Goal: Navigation & Orientation: Find specific page/section

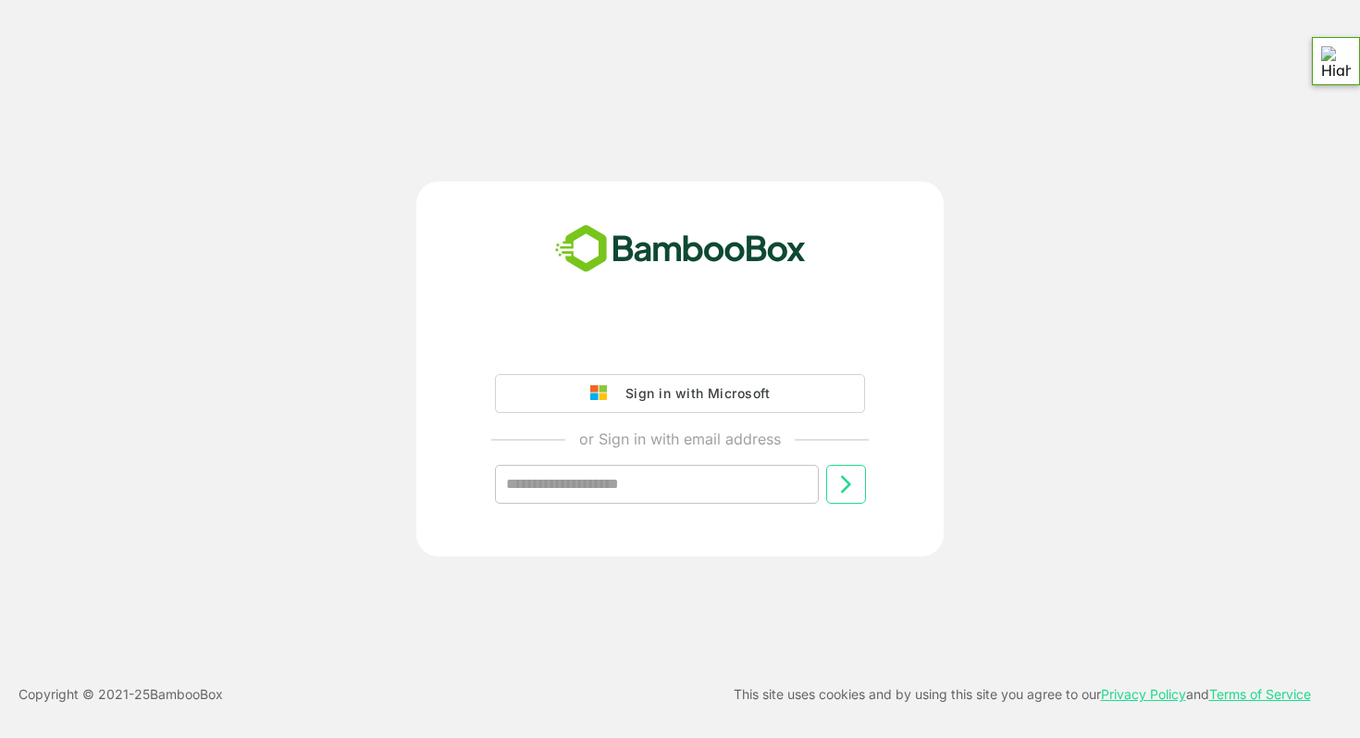
click at [649, 398] on div "Sign in with Microsoft" at bounding box center [693, 393] width 154 height 24
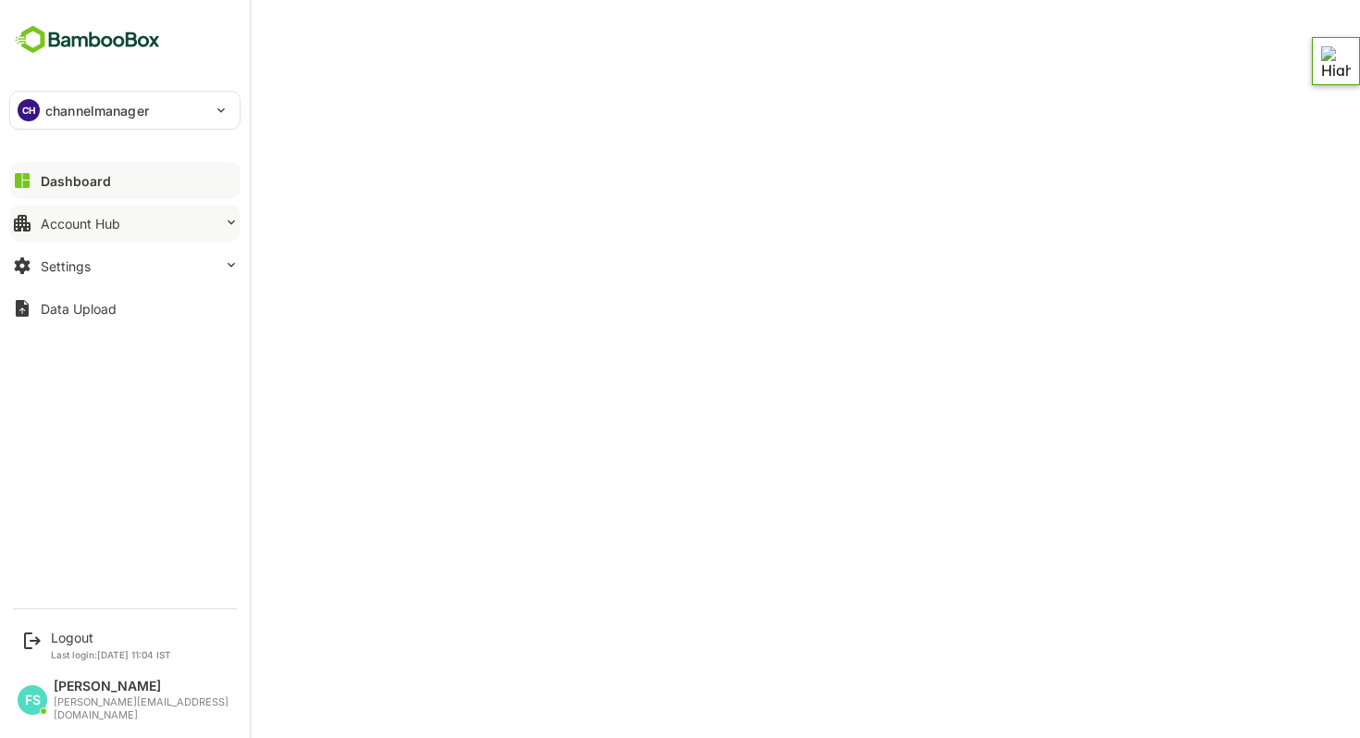
click at [78, 231] on button "Account Hub" at bounding box center [124, 223] width 231 height 37
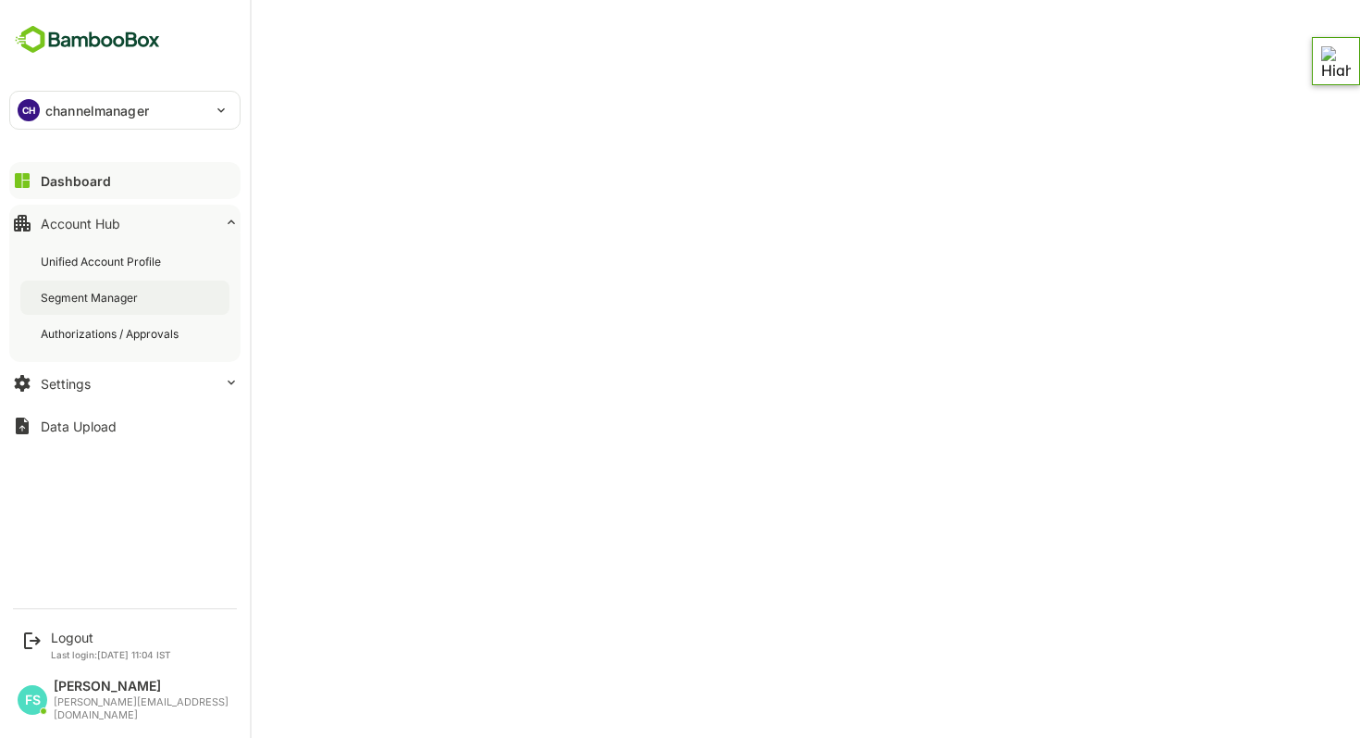
click at [81, 303] on div "Segment Manager" at bounding box center [91, 298] width 101 height 16
click at [65, 394] on button "Settings" at bounding box center [124, 383] width 231 height 37
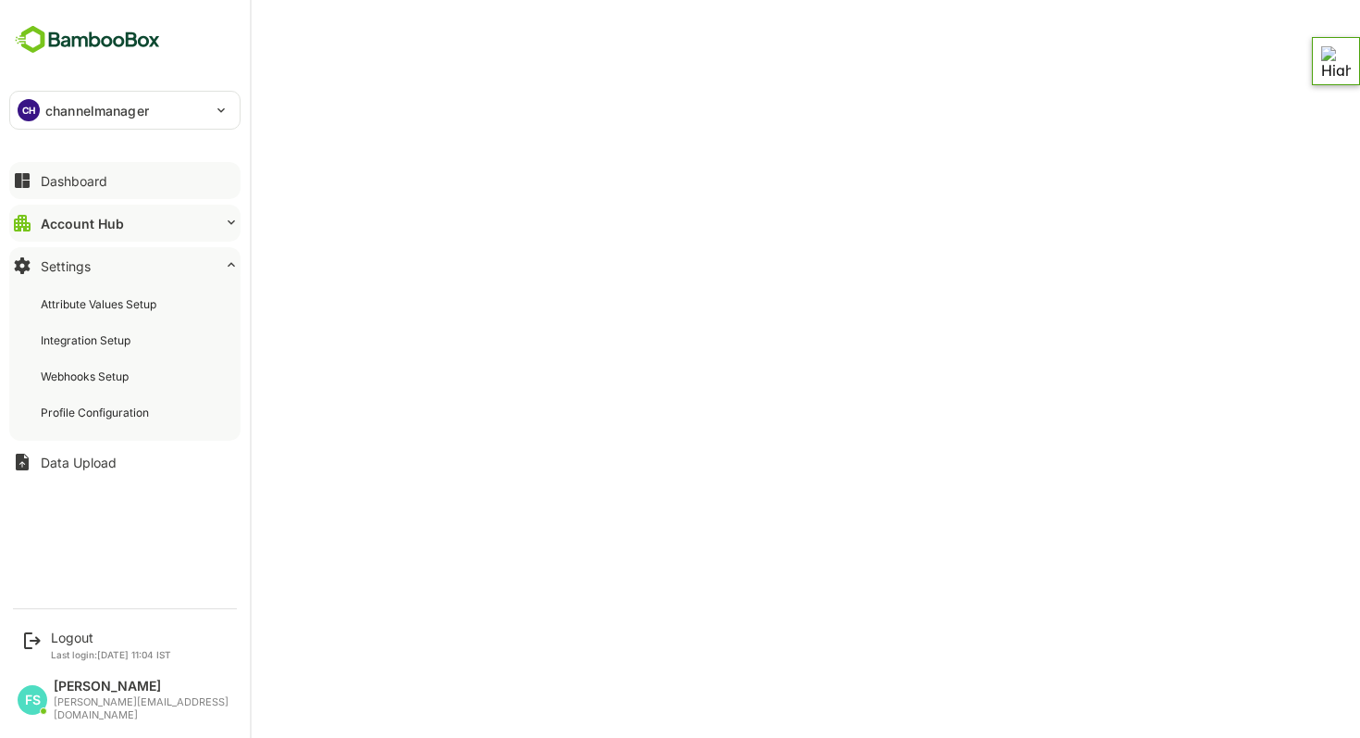
click at [87, 176] on div "Dashboard" at bounding box center [74, 181] width 67 height 16
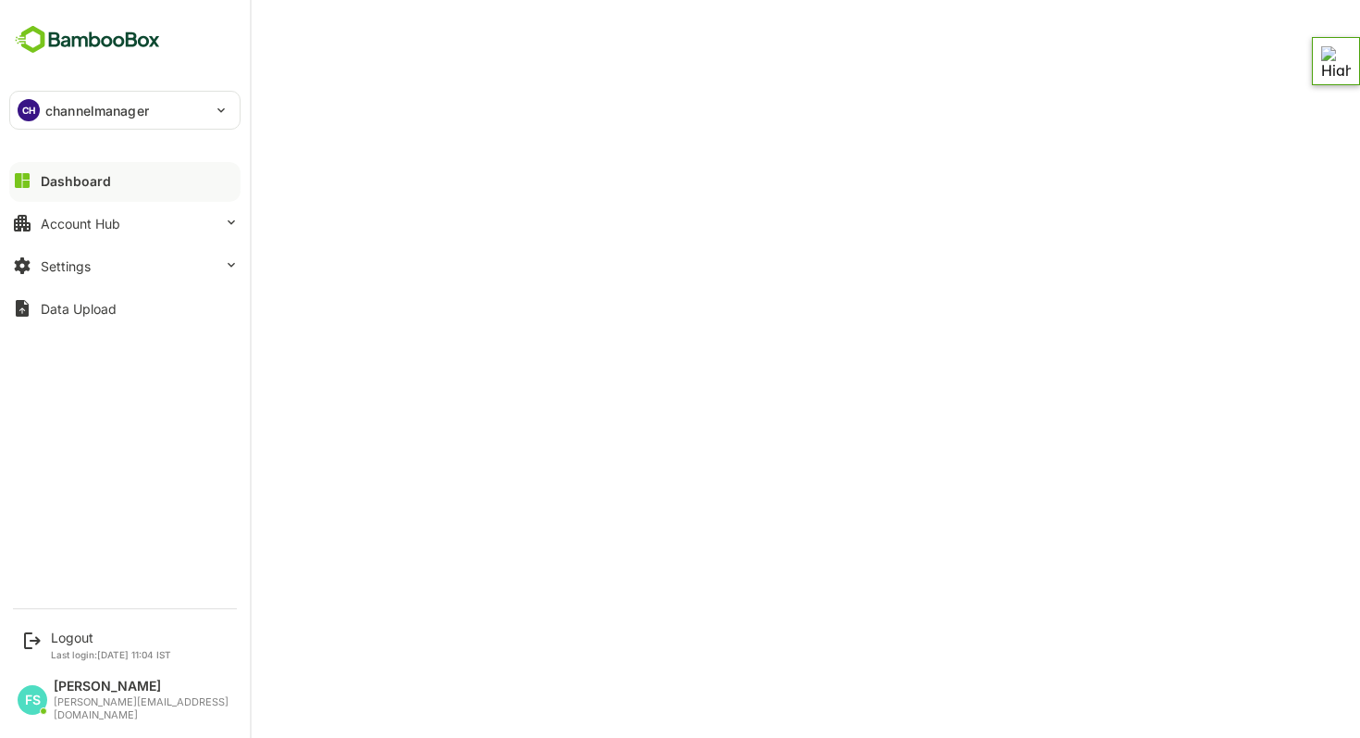
click at [137, 109] on p "channelmanager" at bounding box center [97, 110] width 104 height 19
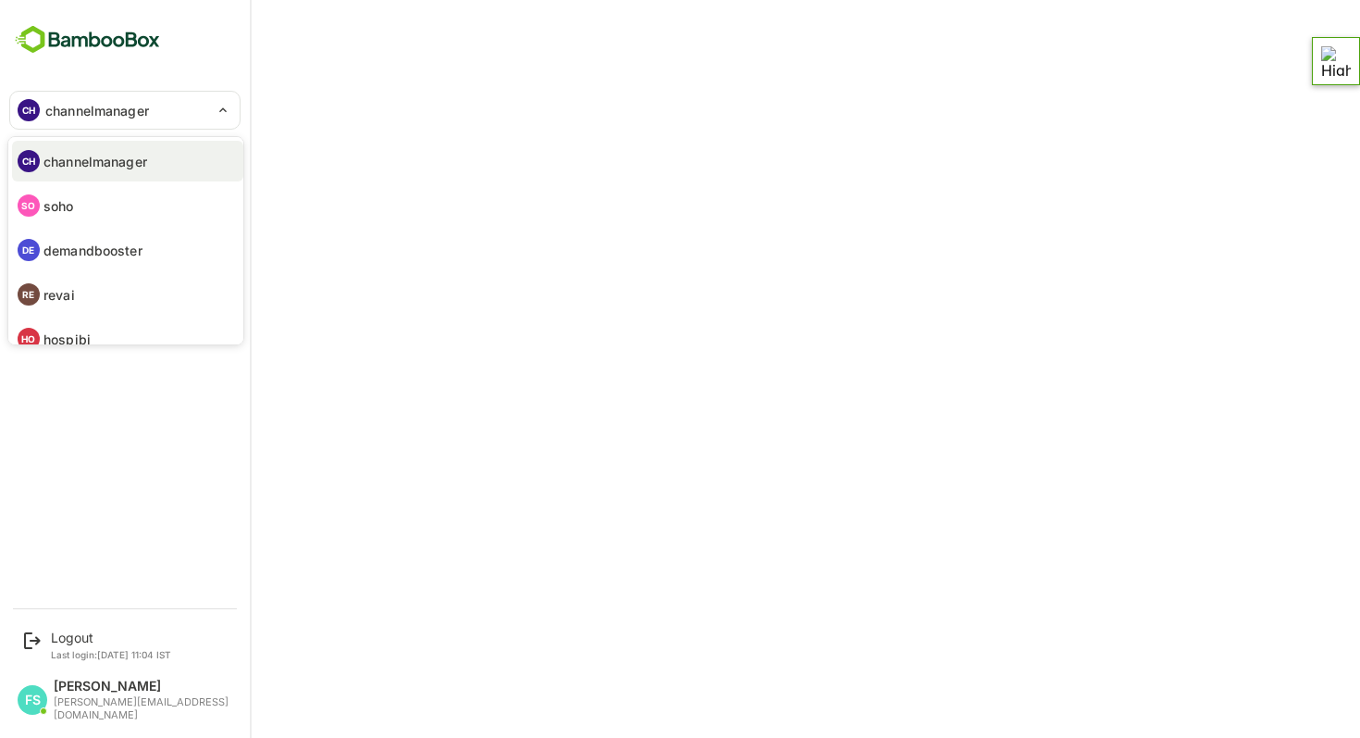
click at [106, 244] on p "demandbooster" at bounding box center [92, 250] width 99 height 19
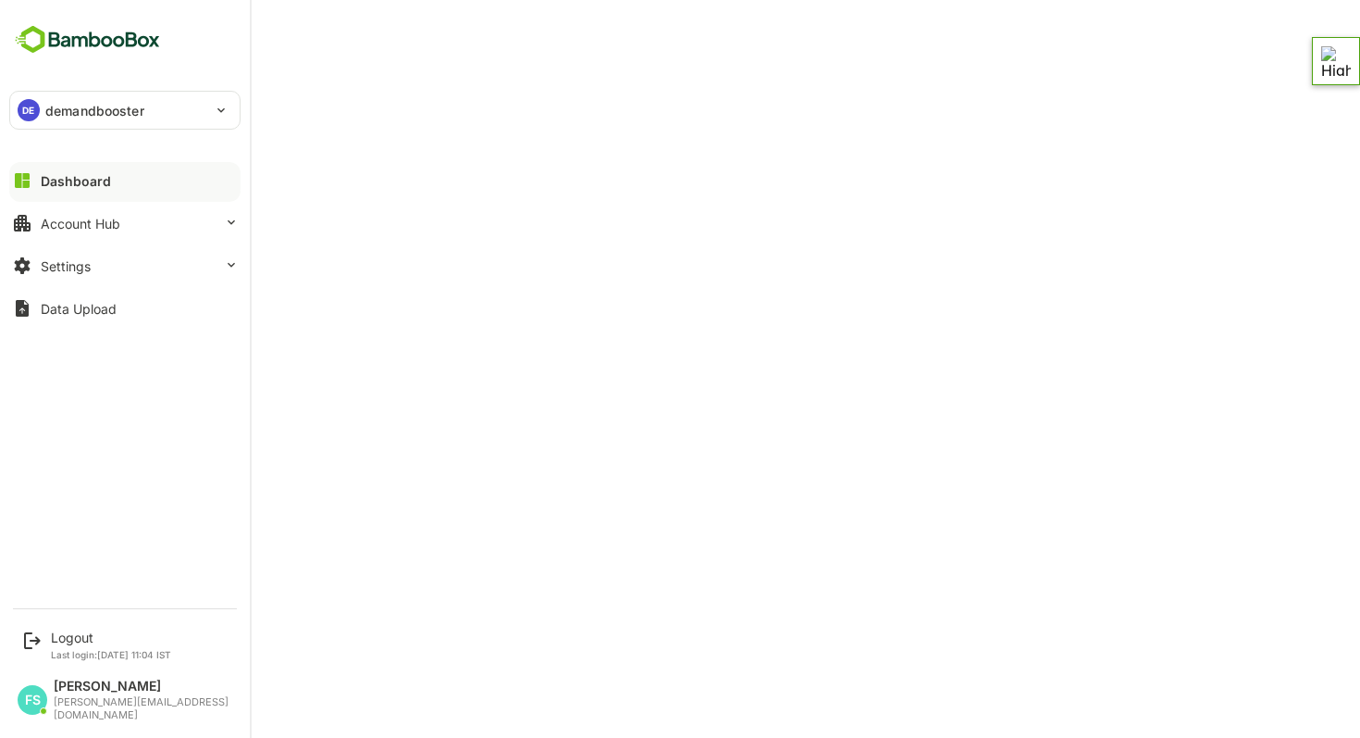
click at [75, 185] on div "Dashboard" at bounding box center [76, 181] width 70 height 16
click at [51, 115] on p "demandbooster" at bounding box center [94, 110] width 99 height 19
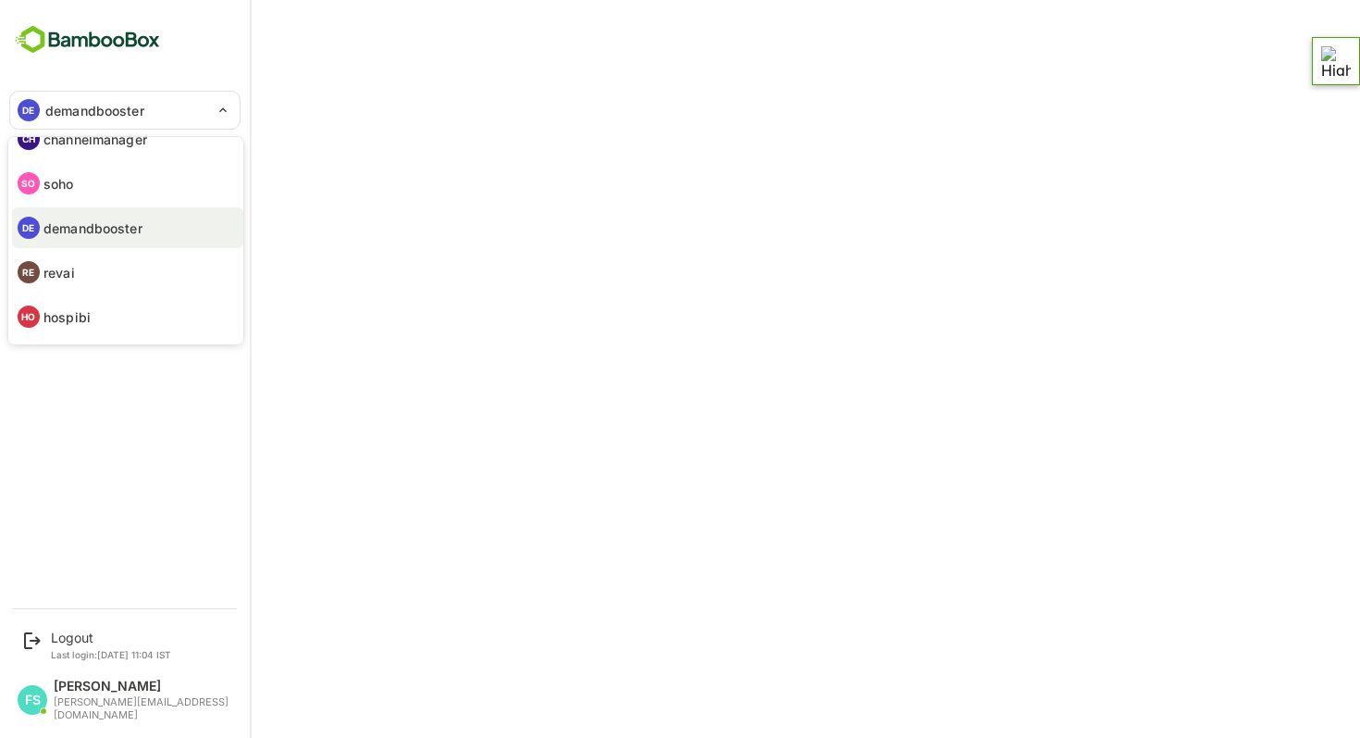
scroll to position [63, 0]
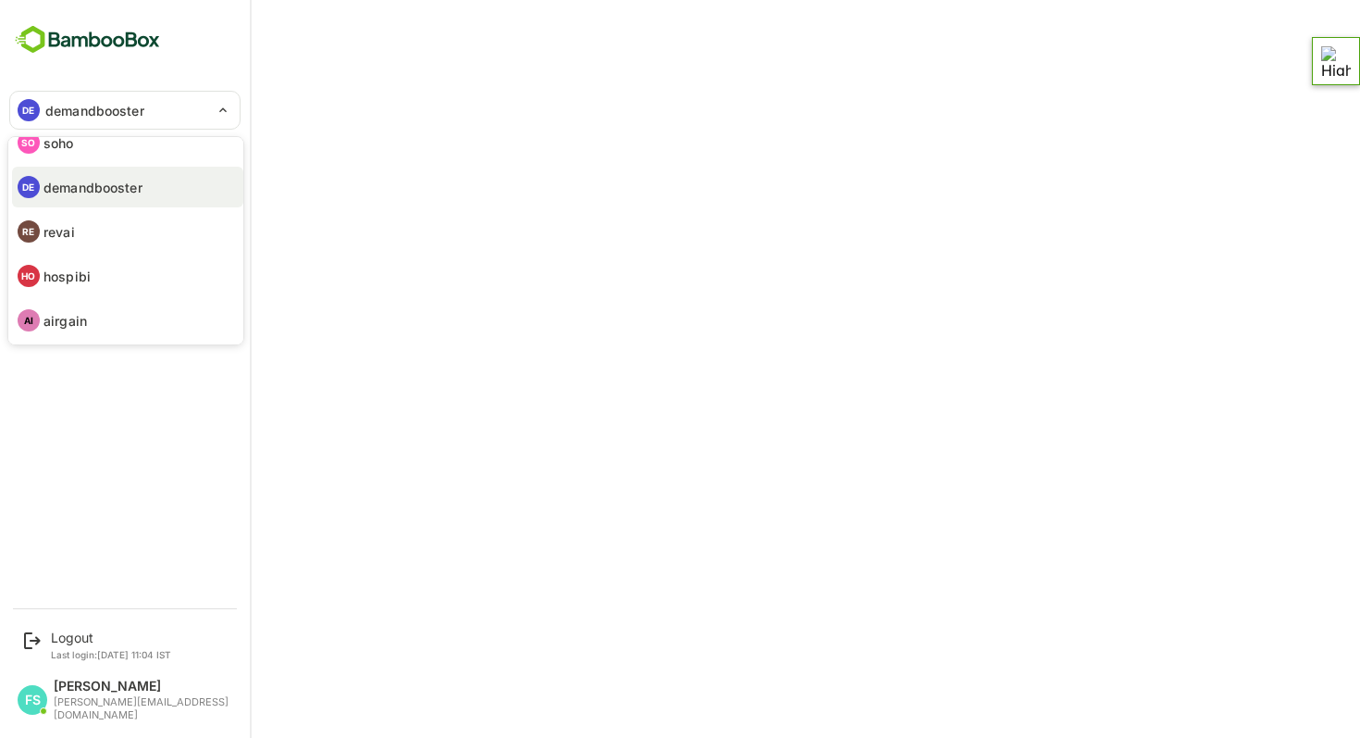
click at [81, 278] on p "hospibi" at bounding box center [66, 276] width 47 height 19
type input "*******"
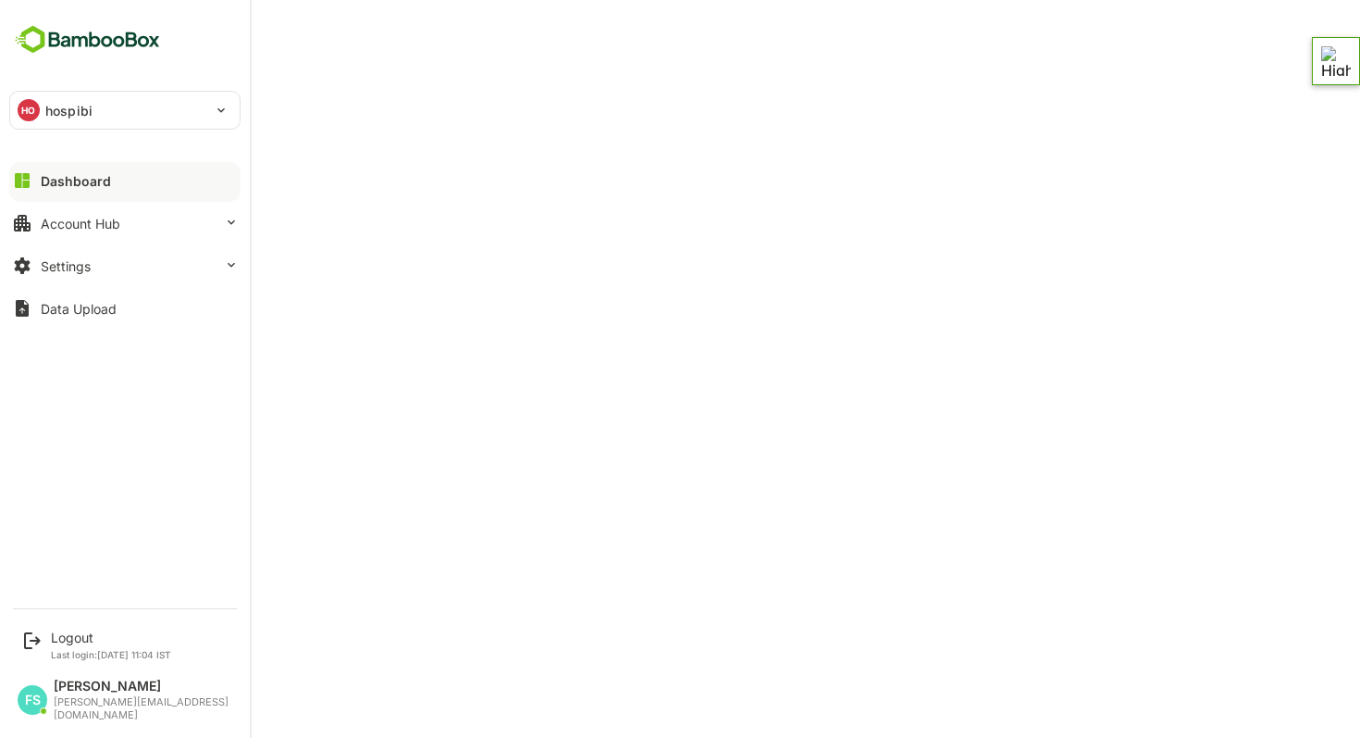
click at [34, 36] on img at bounding box center [87, 39] width 156 height 35
click at [40, 104] on div "HO hospibi" at bounding box center [113, 110] width 207 height 37
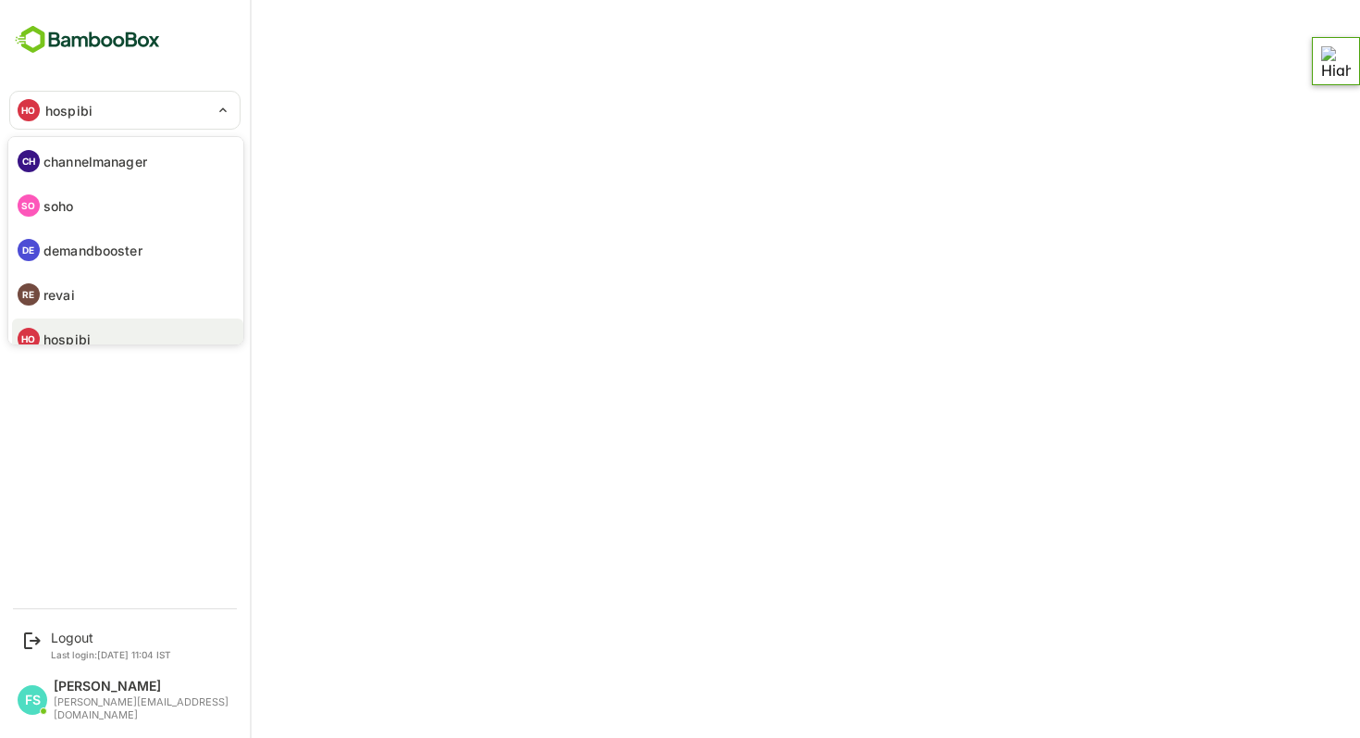
click at [94, 156] on p "channelmanager" at bounding box center [95, 161] width 104 height 19
